Goal: Transaction & Acquisition: Purchase product/service

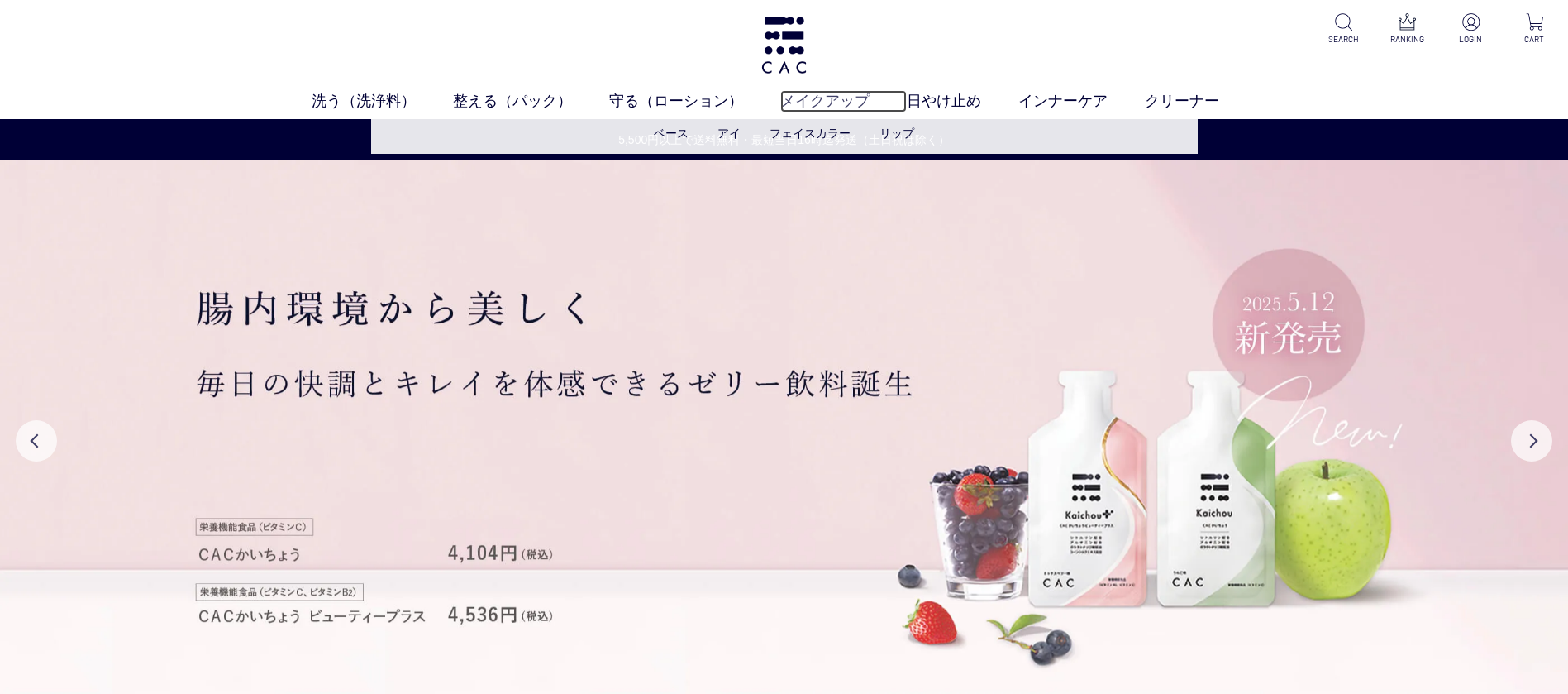
click at [819, 109] on link "メイクアップ" at bounding box center [843, 101] width 127 height 22
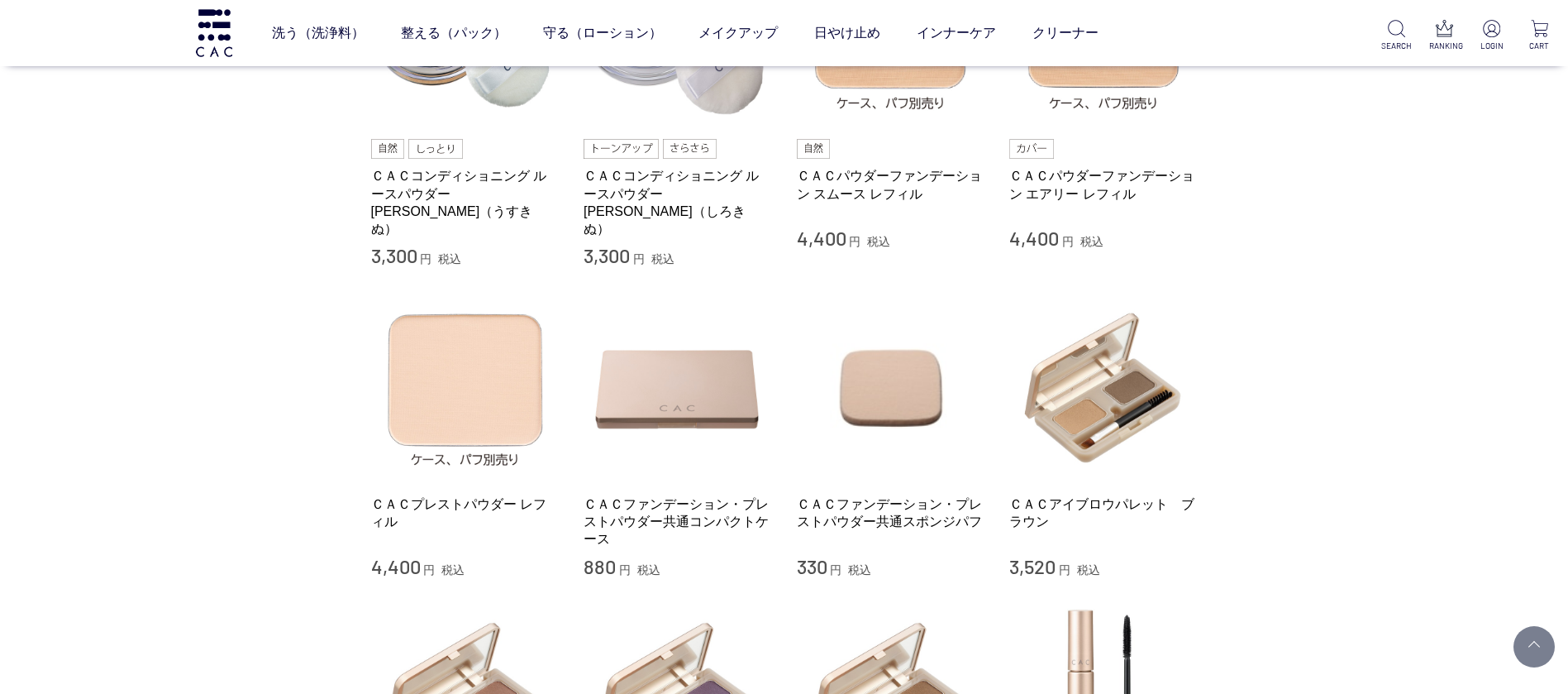
scroll to position [620, 0]
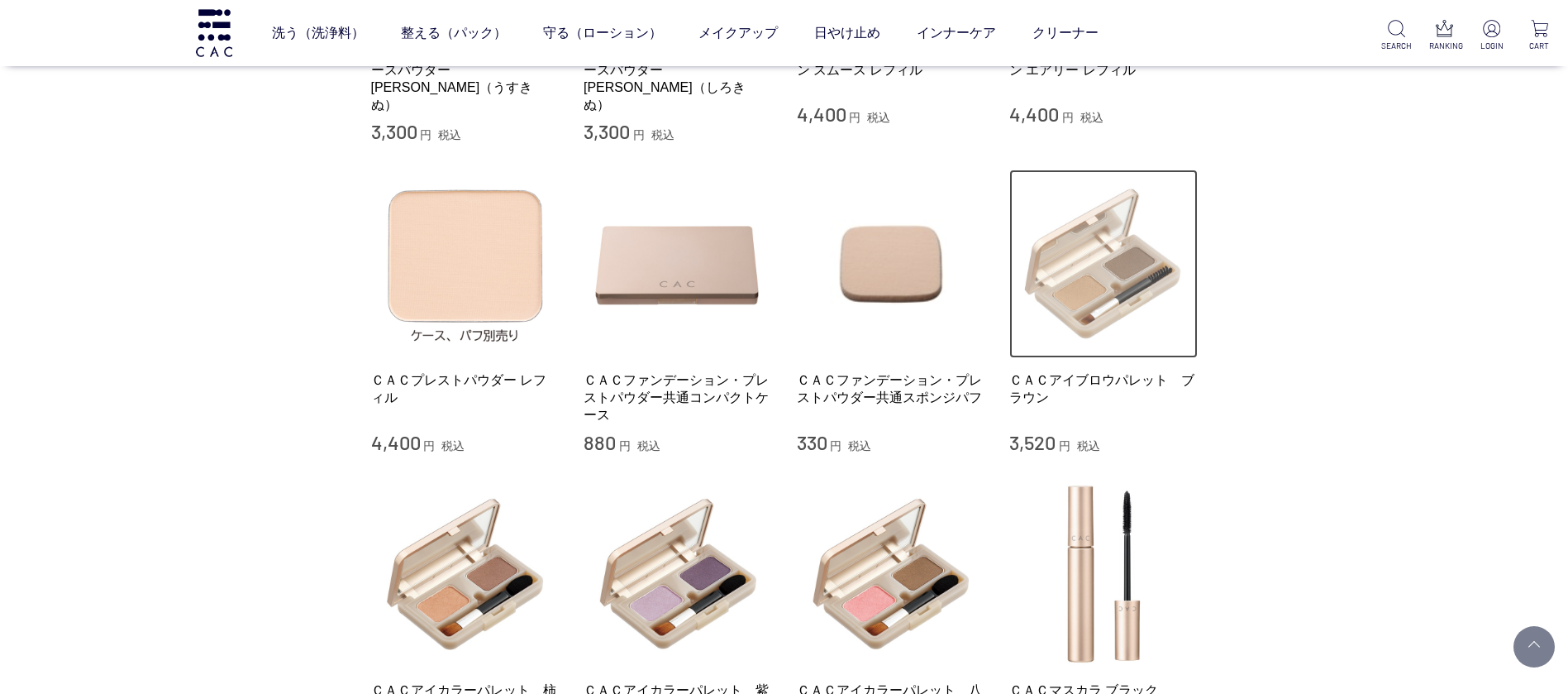
click at [1093, 269] on img at bounding box center [1104, 264] width 188 height 188
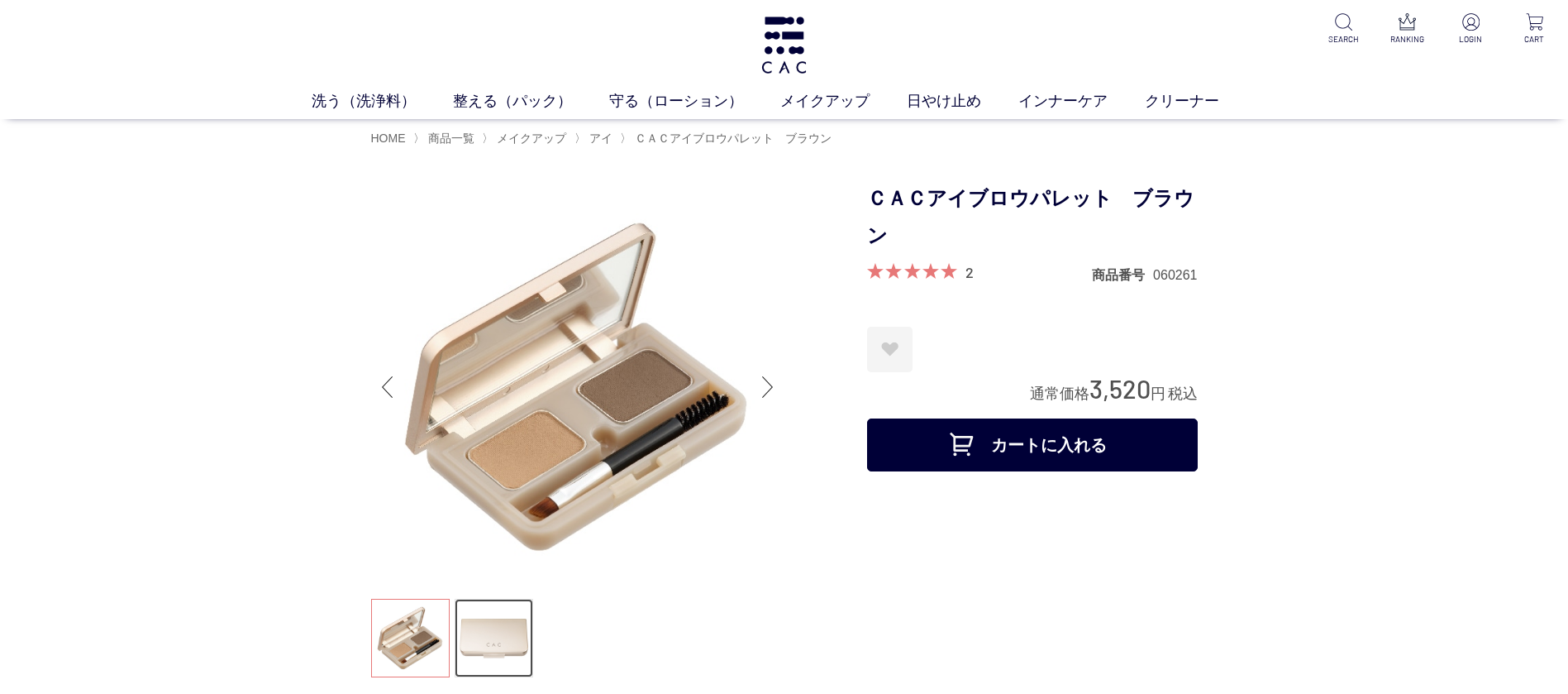
click at [481, 634] on link at bounding box center [494, 638] width 79 height 79
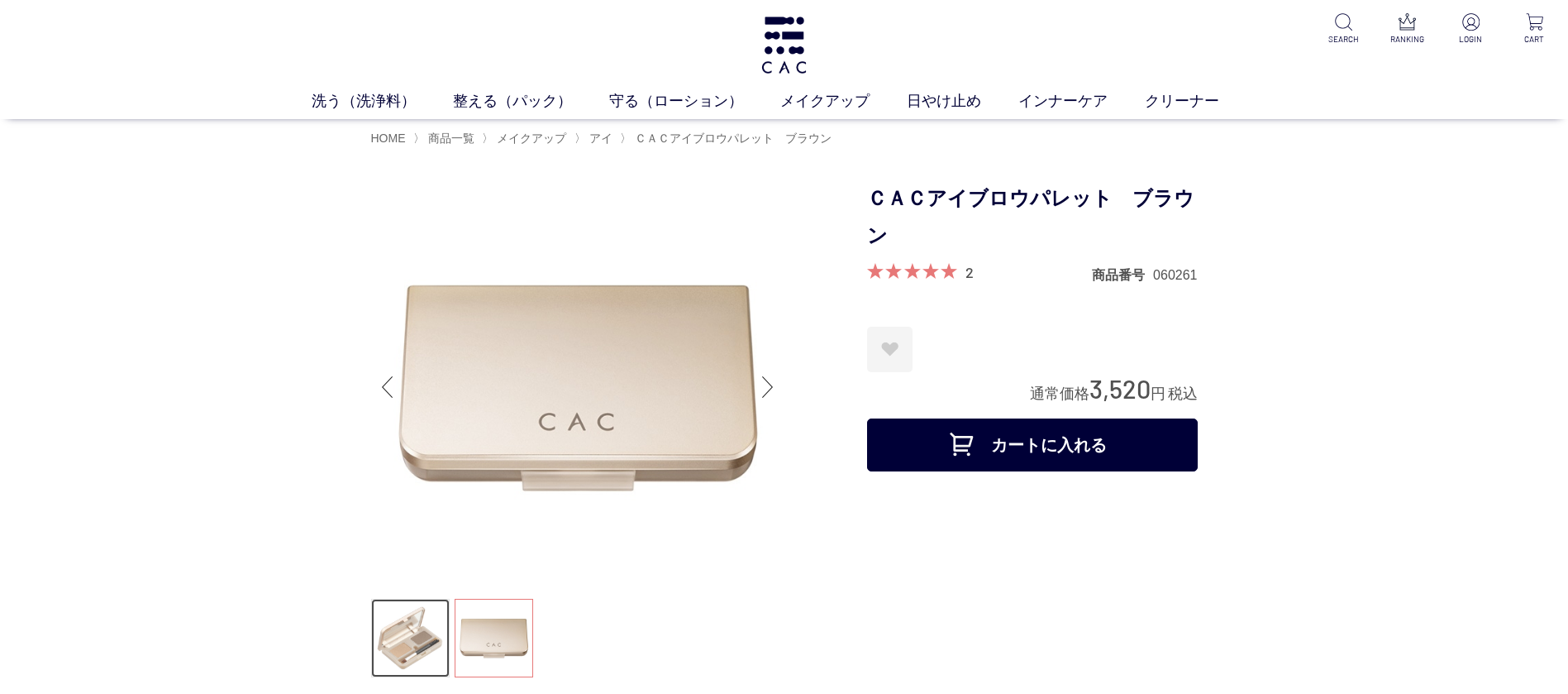
click at [437, 648] on link at bounding box center [411, 638] width 79 height 79
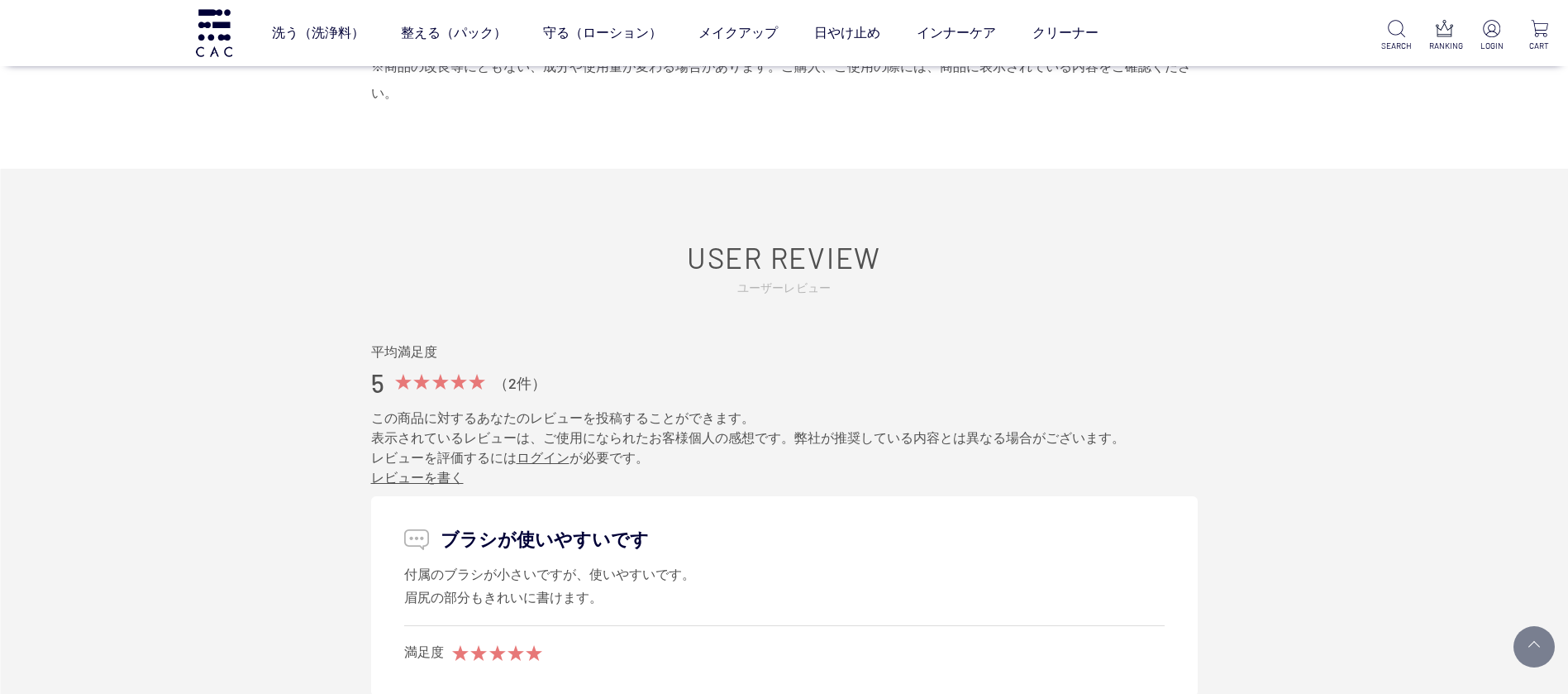
scroll to position [2109, 0]
